Goal: Transaction & Acquisition: Purchase product/service

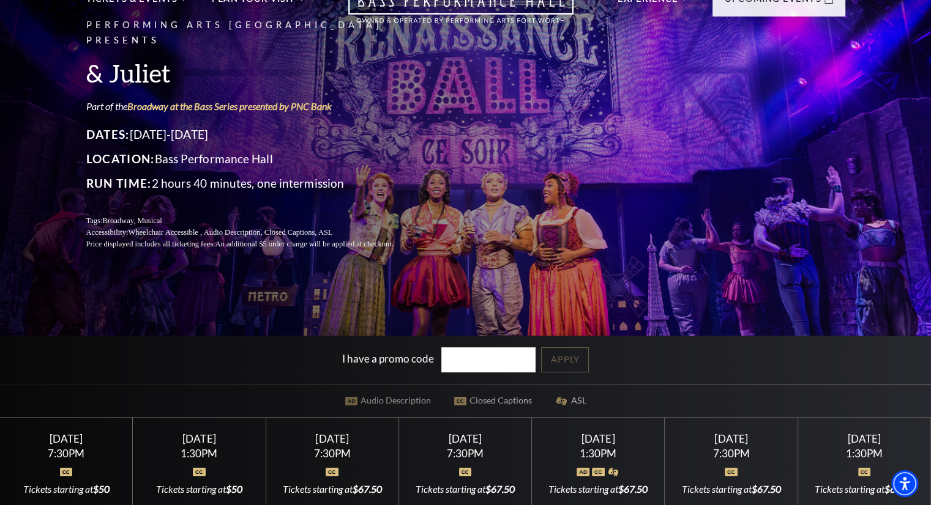
scroll to position [306, 0]
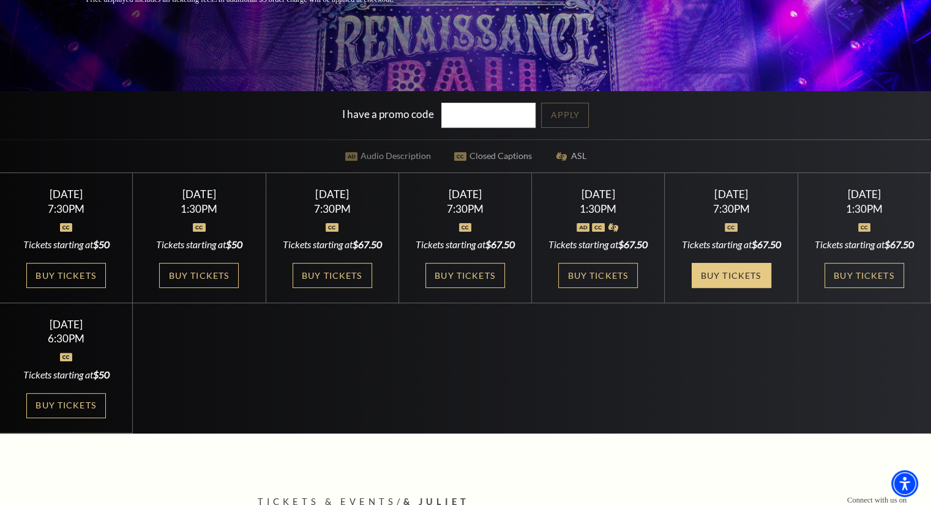
click at [716, 288] on link "Buy Tickets" at bounding box center [731, 275] width 80 height 25
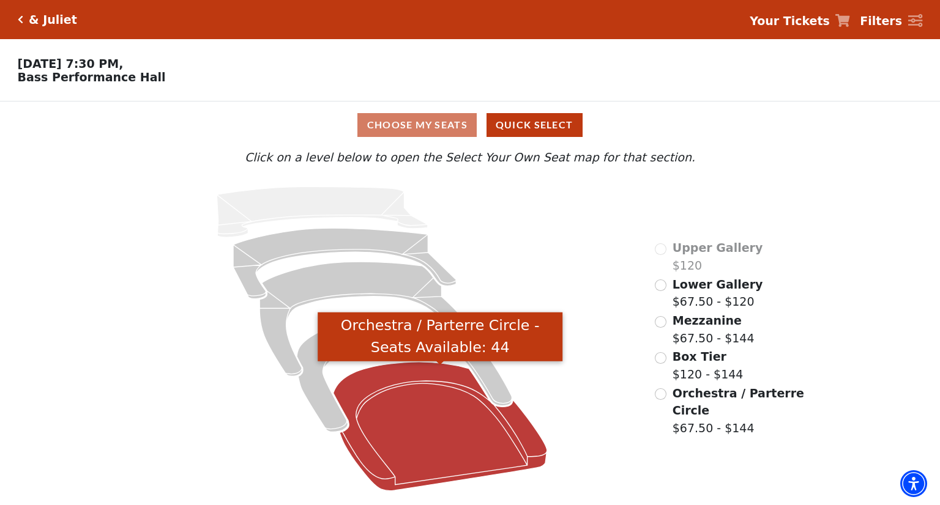
click at [392, 427] on icon "Orchestra / Parterre Circle - Seats Available: 44" at bounding box center [440, 426] width 214 height 129
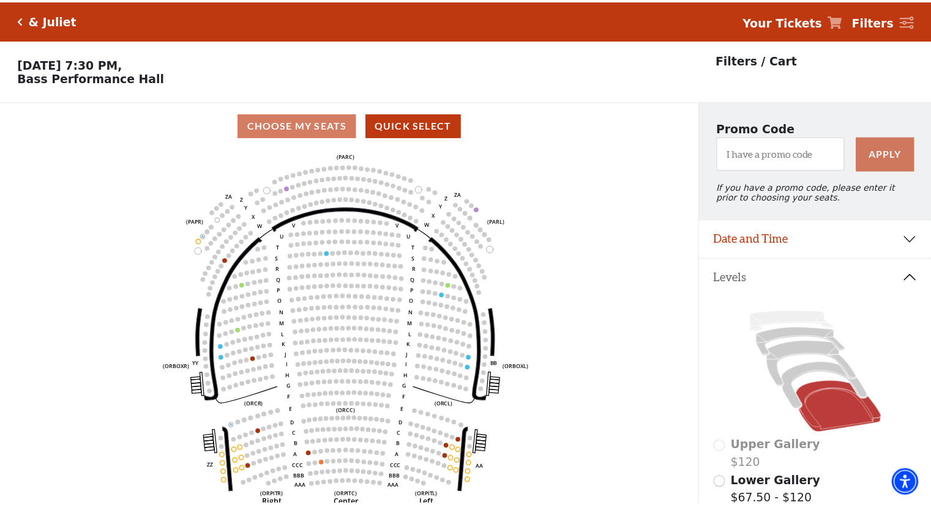
scroll to position [56, 0]
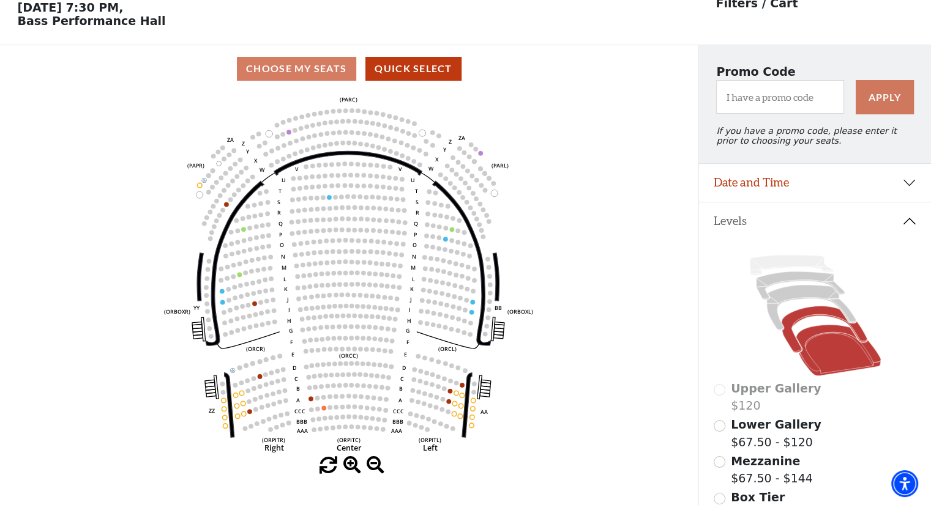
click at [805, 316] on icon at bounding box center [823, 330] width 85 height 46
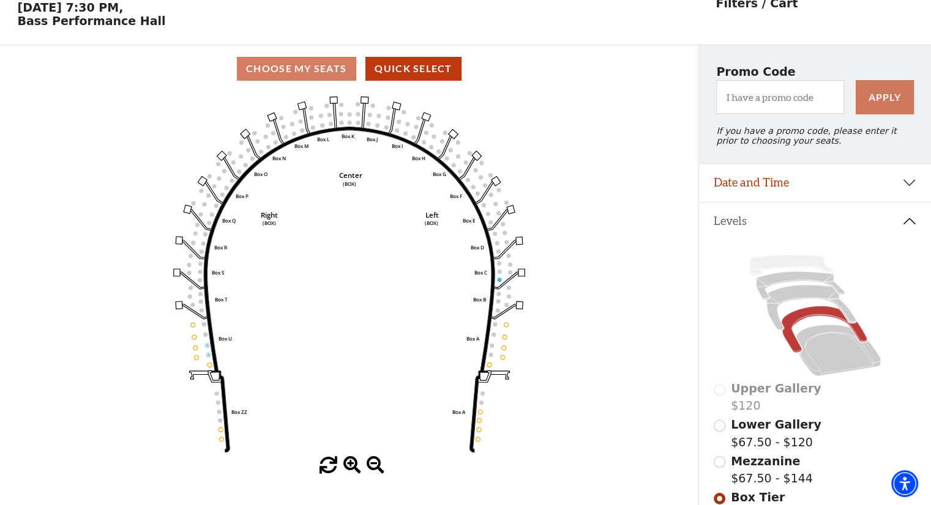
scroll to position [179, 0]
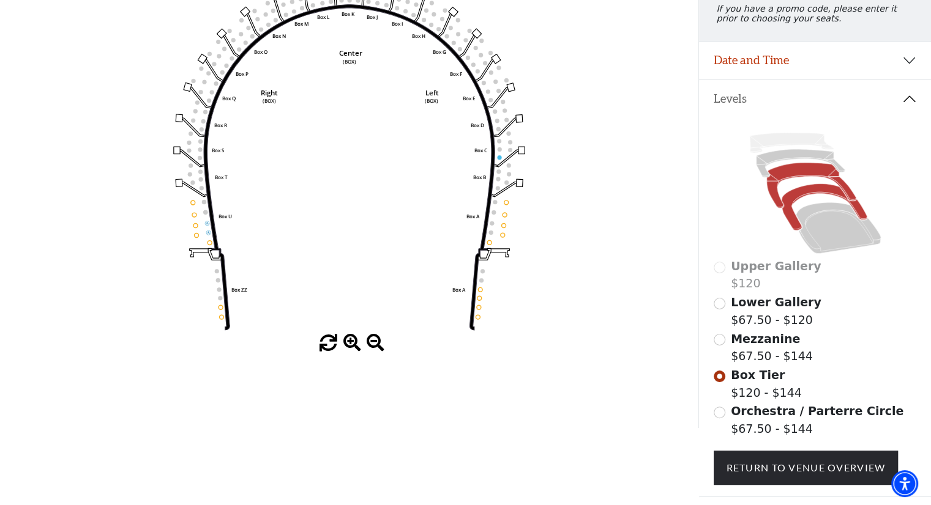
click at [775, 194] on icon at bounding box center [810, 185] width 89 height 45
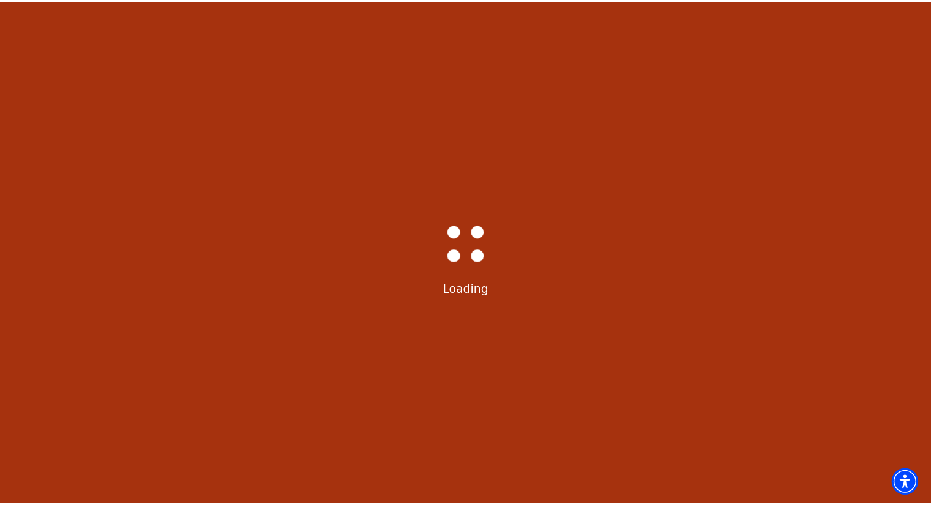
scroll to position [56, 0]
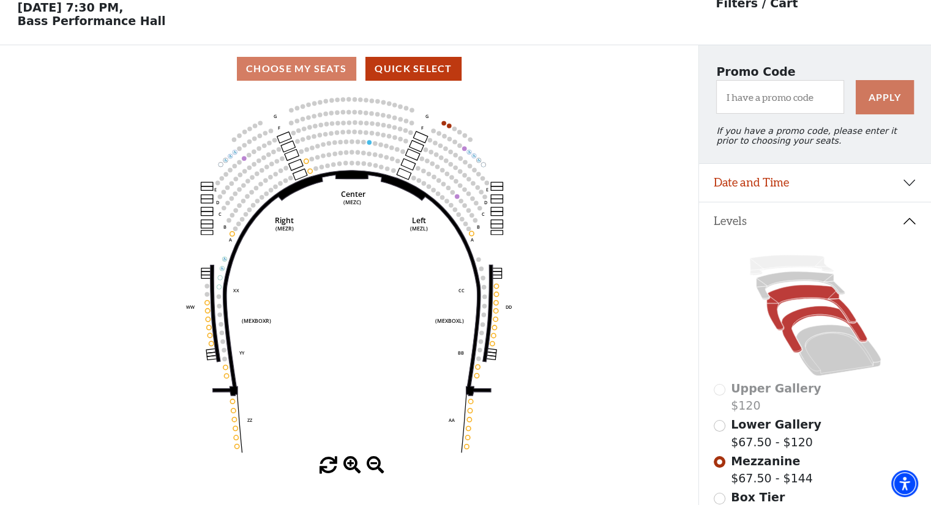
click at [787, 335] on icon at bounding box center [823, 330] width 85 height 46
